Goal: Check status: Check status

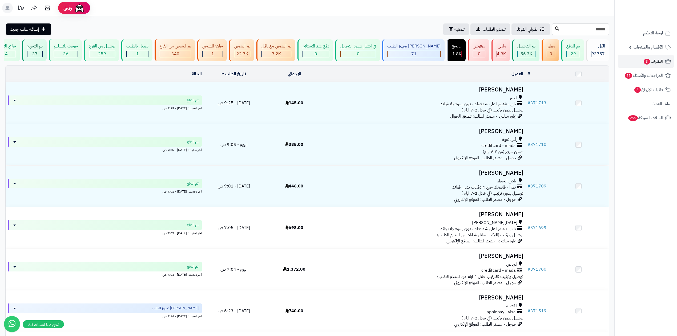
type input "******"
click at [555, 27] on icon at bounding box center [557, 28] width 4 height 4
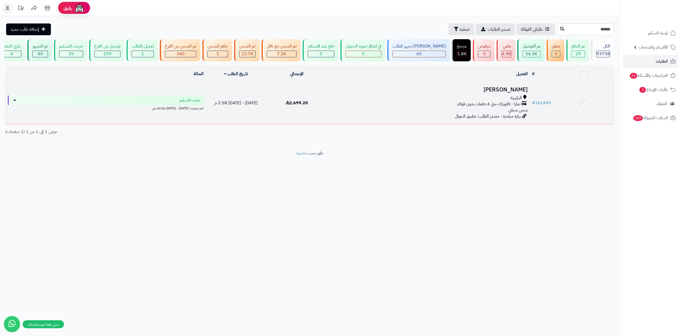
click at [502, 95] on div "البكيرية" at bounding box center [428, 98] width 198 height 6
